Goal: Information Seeking & Learning: Learn about a topic

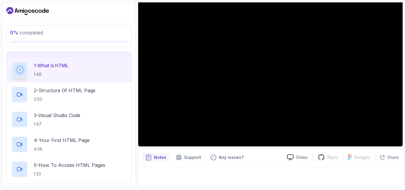
scroll to position [30, 0]
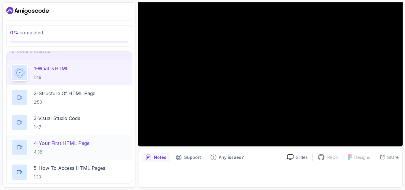
click at [79, 148] on h2 "4 - Your First HTML Page 4:38" at bounding box center [62, 147] width 56 height 15
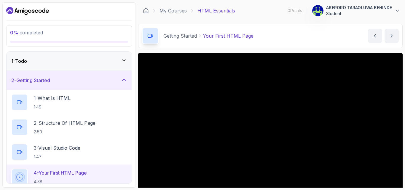
click at [126, 59] on icon at bounding box center [124, 60] width 6 height 6
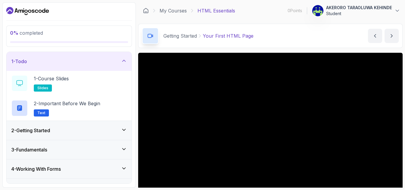
click at [124, 133] on div "2 - Getting Started" at bounding box center [69, 130] width 116 height 7
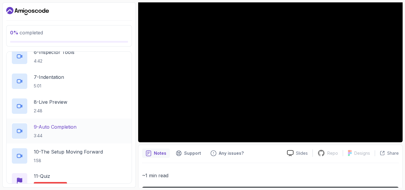
scroll to position [178, 0]
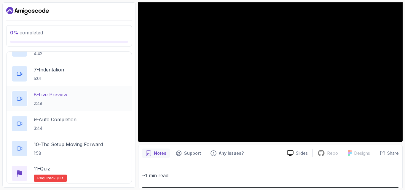
click at [77, 101] on div "8 - Live Preview 2:48" at bounding box center [69, 98] width 116 height 17
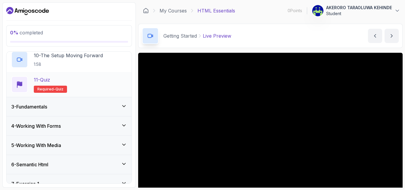
click at [73, 79] on div "11 - Quiz Required- quiz" at bounding box center [69, 84] width 116 height 17
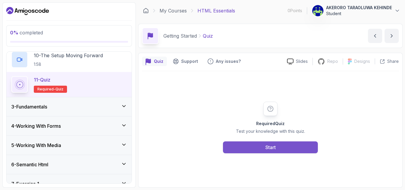
click at [275, 150] on div "Start" at bounding box center [270, 147] width 10 height 7
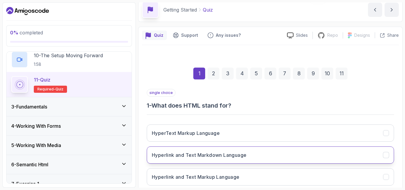
scroll to position [30, 0]
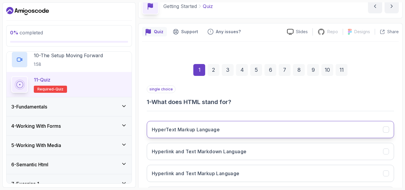
click at [235, 134] on button "HyperText Markup Language" at bounding box center [270, 129] width 247 height 17
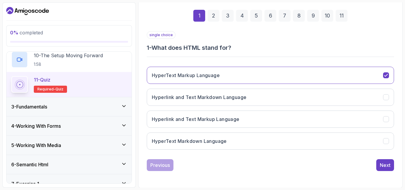
scroll to position [84, 0]
click at [381, 166] on div "Next" at bounding box center [384, 164] width 11 height 7
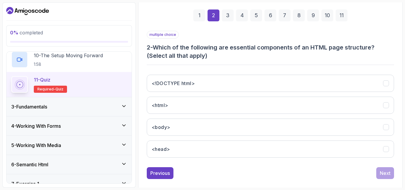
click at [314, 93] on div "<!DOCTYPE html> <html> <body> <head>" at bounding box center [270, 116] width 247 height 92
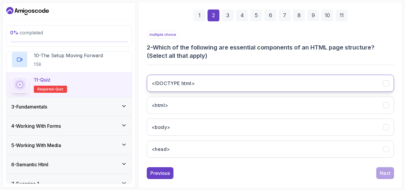
click at [315, 89] on button "<!DOCTYPE html>" at bounding box center [270, 83] width 247 height 17
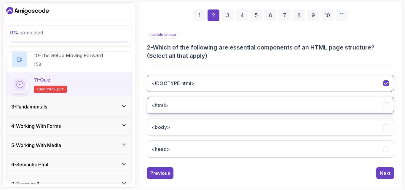
click at [251, 111] on button "<html>" at bounding box center [270, 105] width 247 height 17
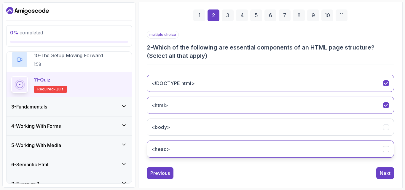
click at [244, 145] on button "<head>" at bounding box center [270, 148] width 247 height 17
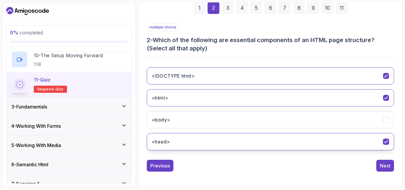
scroll to position [92, 0]
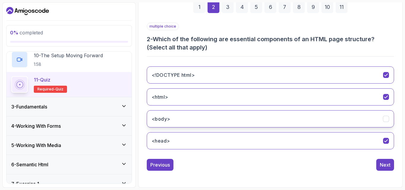
click at [197, 118] on button "<body>" at bounding box center [270, 118] width 247 height 17
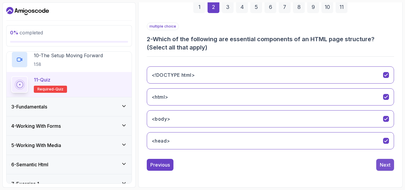
click at [381, 162] on div "Next" at bounding box center [384, 164] width 11 height 7
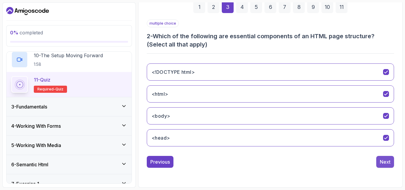
scroll to position [84, 0]
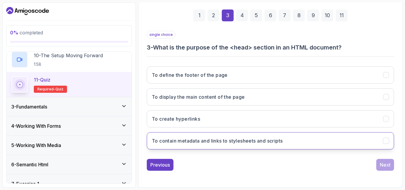
click at [241, 142] on h3 "To contain metadata and links to stylesheets and scripts" at bounding box center [217, 140] width 131 height 7
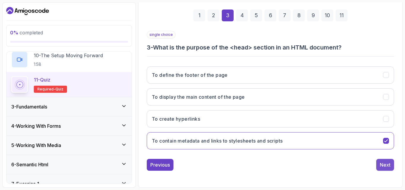
click at [390, 167] on button "Next" at bounding box center [385, 165] width 18 height 12
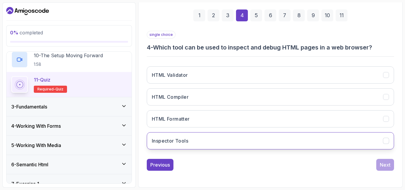
click at [208, 137] on button "Inspector Tools" at bounding box center [270, 140] width 247 height 17
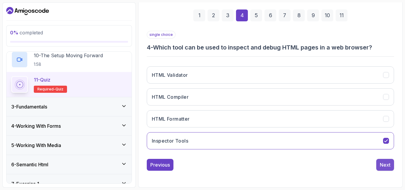
click at [382, 164] on div "Next" at bounding box center [384, 164] width 11 height 7
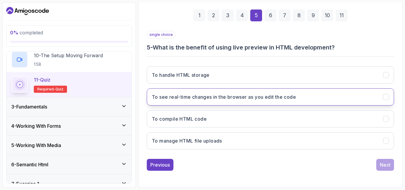
click at [361, 99] on button "To see real-time changes in the browser as you edit the code" at bounding box center [270, 96] width 247 height 17
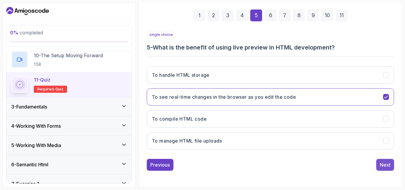
click at [387, 161] on div "Next" at bounding box center [384, 164] width 11 height 7
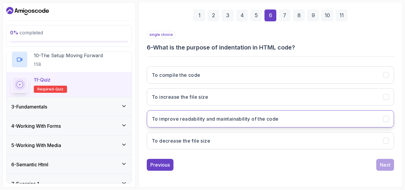
click at [294, 121] on button "To improve readability and maintainability of the code" at bounding box center [270, 118] width 247 height 17
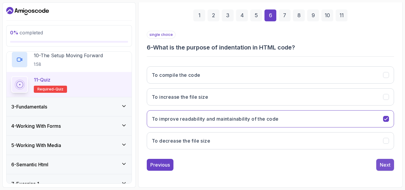
click at [380, 163] on div "Next" at bounding box center [384, 164] width 11 height 7
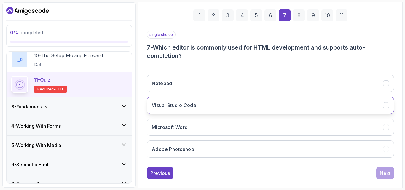
click at [271, 112] on button "Visual Studio Code" at bounding box center [270, 105] width 247 height 17
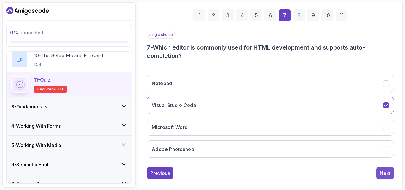
click at [379, 174] on div "Next" at bounding box center [384, 172] width 11 height 7
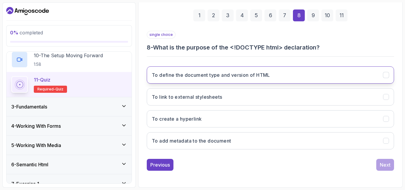
click at [263, 77] on h3 "To define the document type and version of HTML" at bounding box center [211, 74] width 118 height 7
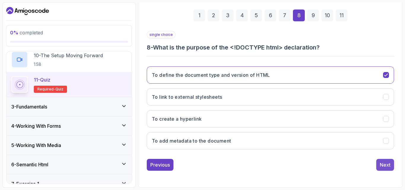
click at [387, 166] on div "Next" at bounding box center [384, 164] width 11 height 7
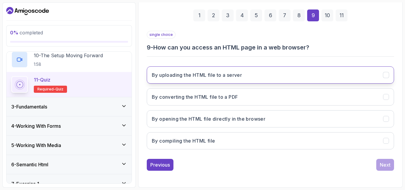
click at [234, 72] on h3 "By uploading the HTML file to a server" at bounding box center [197, 74] width 90 height 7
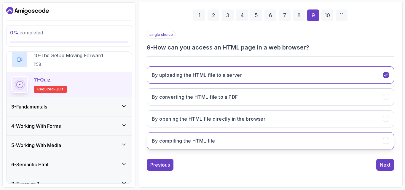
click at [377, 144] on button "By compiling the HTML file" at bounding box center [270, 140] width 247 height 17
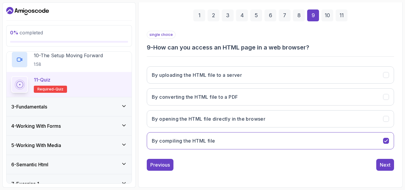
click at [295, 19] on div "8" at bounding box center [299, 15] width 12 height 12
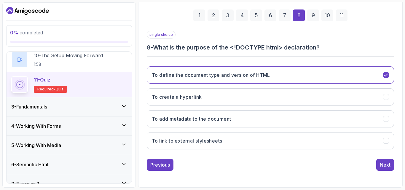
click at [289, 19] on div "7" at bounding box center [284, 15] width 12 height 12
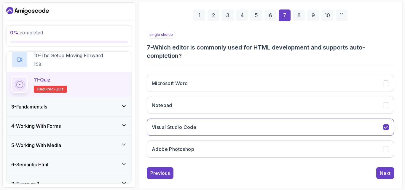
click at [257, 14] on div "5" at bounding box center [256, 15] width 12 height 12
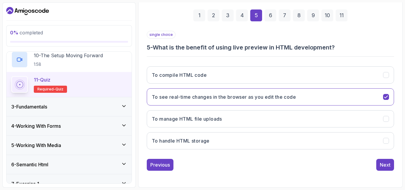
click at [262, 13] on div "1 2 3 4 5 6 7 8 9 10 11" at bounding box center [270, 15] width 247 height 31
click at [242, 13] on div "4" at bounding box center [242, 15] width 12 height 12
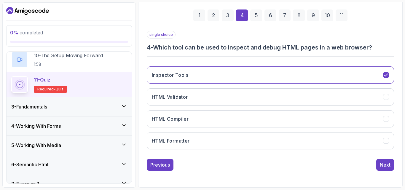
click at [234, 16] on div "1 2 3 4 5 6 7 8 9 10 11" at bounding box center [270, 15] width 247 height 31
click at [231, 16] on div "3" at bounding box center [228, 15] width 12 height 12
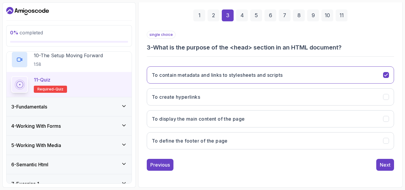
click at [213, 20] on div "2" at bounding box center [213, 15] width 12 height 12
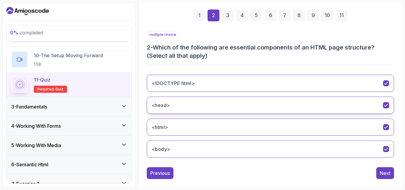
click at [293, 101] on button "<head>" at bounding box center [270, 105] width 247 height 17
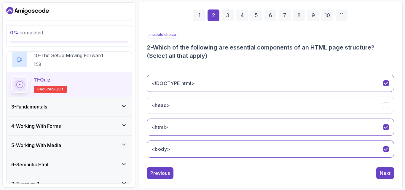
click at [313, 14] on div "9" at bounding box center [313, 15] width 12 height 12
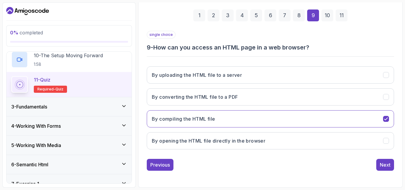
click at [328, 12] on div "10" at bounding box center [327, 15] width 12 height 12
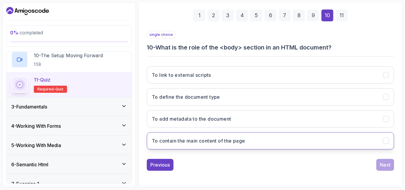
click at [248, 142] on button "To contain the main content of the page" at bounding box center [270, 140] width 247 height 17
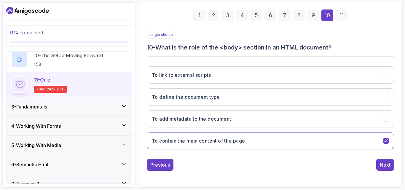
click at [341, 16] on div "11" at bounding box center [341, 15] width 12 height 12
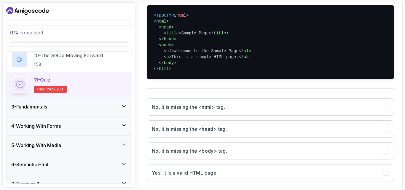
scroll to position [143, 0]
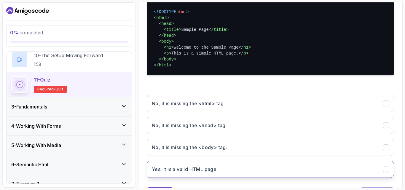
click at [214, 167] on h3 "Yes, it is a valid HTML page." at bounding box center [185, 169] width 66 height 7
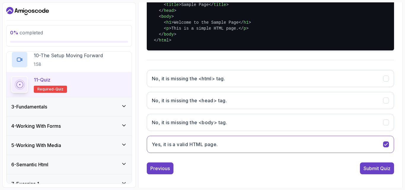
scroll to position [172, 0]
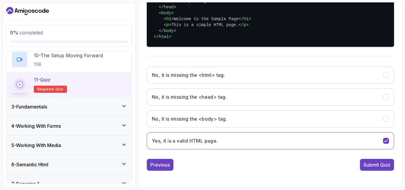
click at [382, 166] on div "Submit Quiz" at bounding box center [376, 164] width 27 height 7
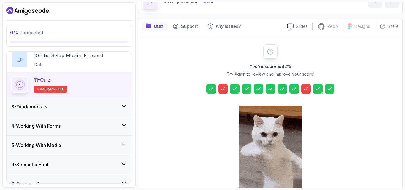
scroll to position [65, 0]
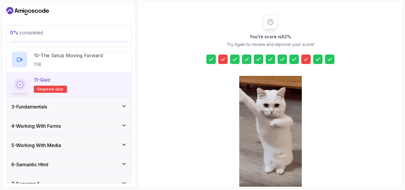
click at [221, 59] on icon at bounding box center [223, 59] width 6 height 6
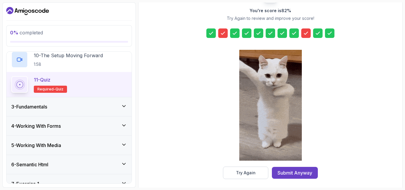
scroll to position [94, 0]
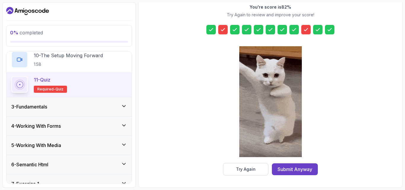
drag, startPoint x: 307, startPoint y: 168, endPoint x: 305, endPoint y: 160, distance: 8.0
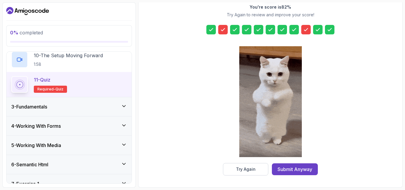
click at [307, 168] on div "Submit Anyway" at bounding box center [294, 169] width 35 height 7
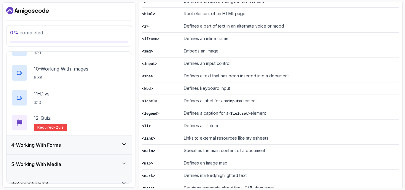
scroll to position [260, 0]
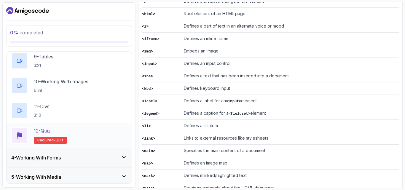
click at [78, 133] on div "12 - Quiz Required- quiz" at bounding box center [69, 135] width 116 height 17
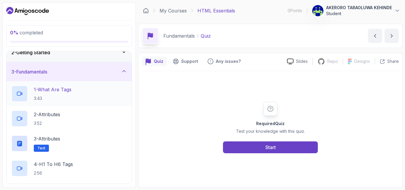
scroll to position [30, 0]
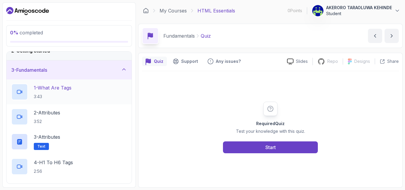
click at [71, 94] on p "3:43" at bounding box center [53, 97] width 38 height 6
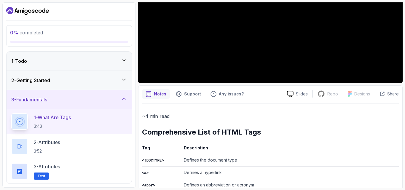
click at [54, 73] on div "2 - Getting Started" at bounding box center [69, 80] width 125 height 19
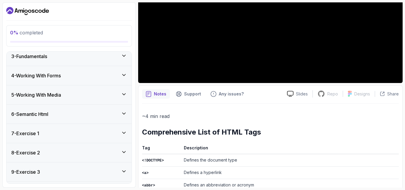
scroll to position [265, 0]
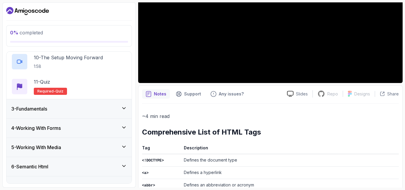
click at [80, 104] on div "3 - Fundamentals" at bounding box center [69, 108] width 125 height 19
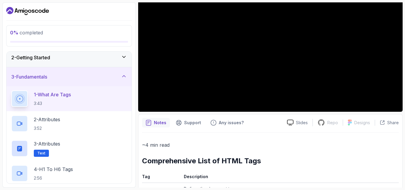
scroll to position [59, 0]
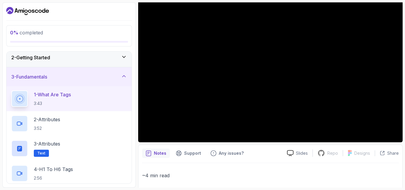
click at [197, 105] on div at bounding box center [270, 67] width 264 height 149
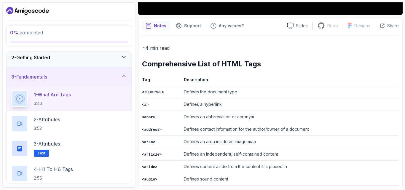
scroll to position [156, 0]
